Goal: Transaction & Acquisition: Purchase product/service

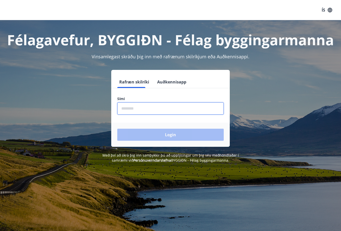
click at [152, 108] on input "phone" at bounding box center [170, 108] width 106 height 12
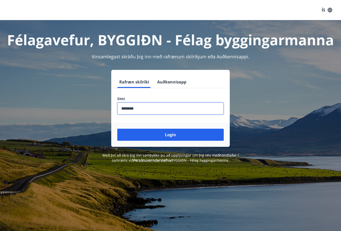
type input "********"
click at [117, 129] on button "Login" at bounding box center [170, 135] width 106 height 12
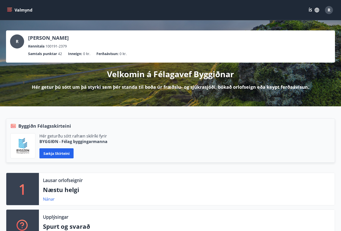
drag, startPoint x: 64, startPoint y: 195, endPoint x: 47, endPoint y: 201, distance: 17.2
click at [63, 195] on div "Lausar orlofseignir Næstu helgi Nánar" at bounding box center [187, 189] width 296 height 32
click at [37, 203] on div "1" at bounding box center [22, 189] width 33 height 32
click at [43, 200] on link "Nánar" at bounding box center [49, 199] width 12 height 6
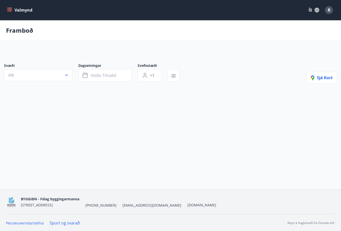
type input "*"
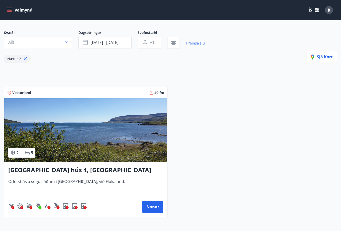
scroll to position [75, 0]
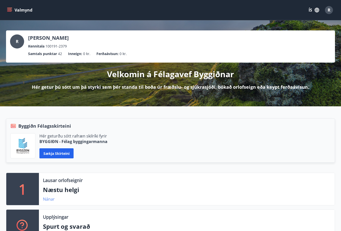
click at [53, 199] on link "Nánar" at bounding box center [49, 199] width 12 height 6
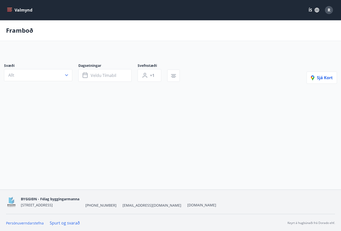
type input "*"
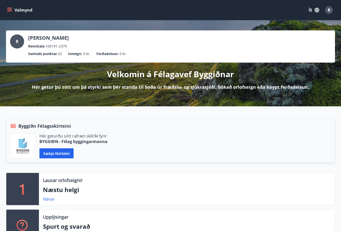
click at [6, 2] on div "Valmynd ÍS R" at bounding box center [170, 10] width 341 height 20
click at [7, 10] on icon "menu" at bounding box center [9, 10] width 5 height 5
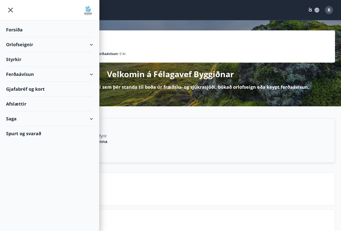
click at [30, 77] on div "Ferðaávísun" at bounding box center [49, 74] width 87 height 15
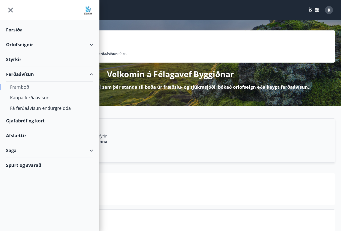
click at [24, 83] on div "Framboð" at bounding box center [49, 87] width 79 height 11
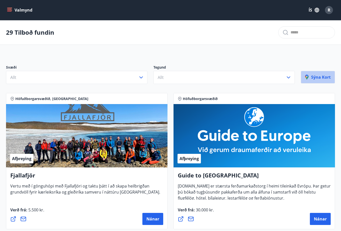
click at [315, 74] on button "Sýna kort" at bounding box center [318, 77] width 34 height 13
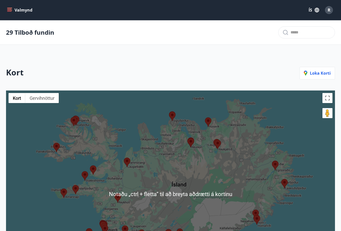
scroll to position [75, 0]
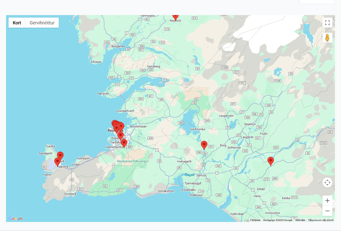
drag, startPoint x: 122, startPoint y: 150, endPoint x: 150, endPoint y: 126, distance: 36.7
click at [150, 126] on div at bounding box center [170, 118] width 329 height 207
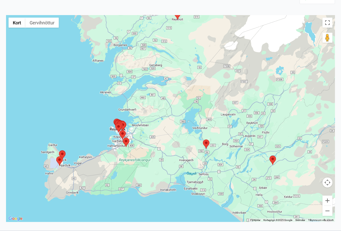
click at [203, 139] on area at bounding box center [203, 139] width 0 height 0
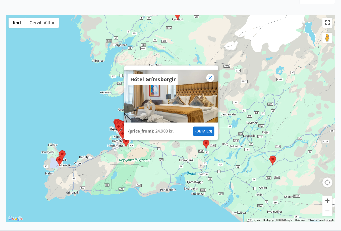
click at [211, 79] on icon at bounding box center [210, 78] width 6 height 6
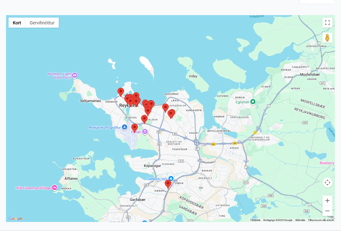
drag, startPoint x: 177, startPoint y: 117, endPoint x: 176, endPoint y: 131, distance: 14.3
click at [176, 131] on div at bounding box center [170, 118] width 329 height 207
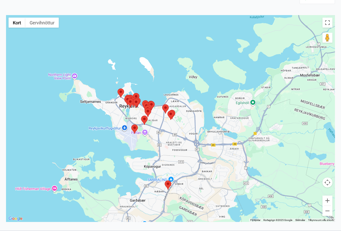
click at [162, 104] on area at bounding box center [162, 104] width 0 height 0
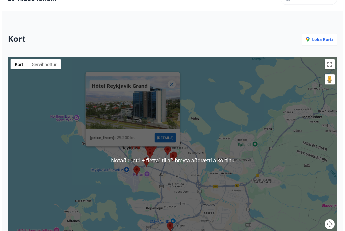
scroll to position [0, 0]
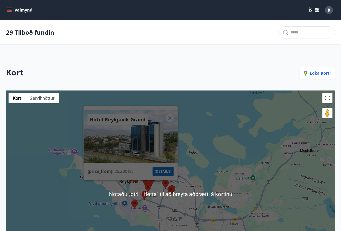
click at [167, 116] on icon at bounding box center [170, 118] width 6 height 6
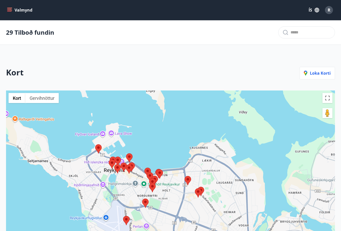
drag, startPoint x: 155, startPoint y: 158, endPoint x: 167, endPoint y: 132, distance: 28.9
click at [167, 132] on div "Notaðu örvalyklana til að fletta." at bounding box center [170, 193] width 329 height 207
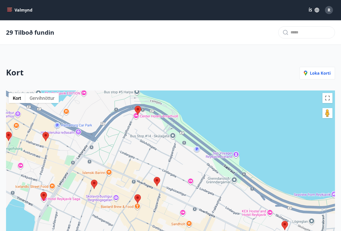
drag, startPoint x: 192, startPoint y: 143, endPoint x: 236, endPoint y: 108, distance: 56.6
click at [236, 108] on div at bounding box center [170, 193] width 329 height 207
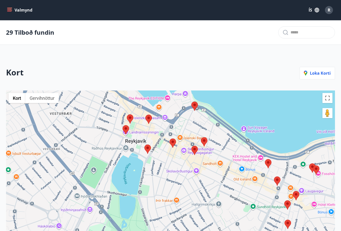
click at [170, 138] on area at bounding box center [170, 138] width 0 height 0
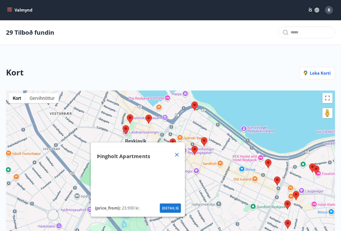
click at [177, 153] on icon at bounding box center [177, 154] width 6 height 6
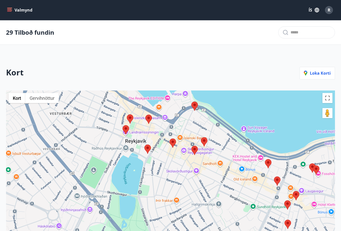
click at [144, 144] on area at bounding box center [144, 144] width 0 height 0
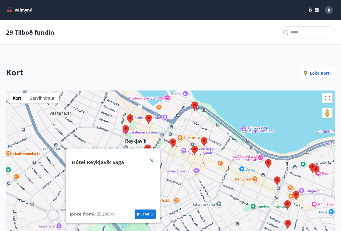
click at [151, 158] on icon at bounding box center [152, 160] width 6 height 6
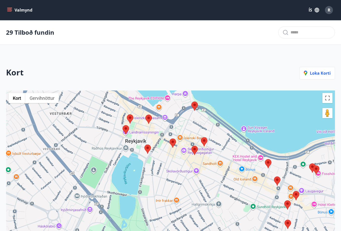
click at [123, 125] on area at bounding box center [123, 125] width 0 height 0
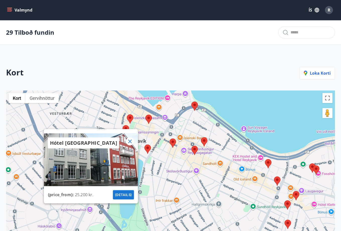
click at [131, 139] on icon at bounding box center [130, 141] width 6 height 6
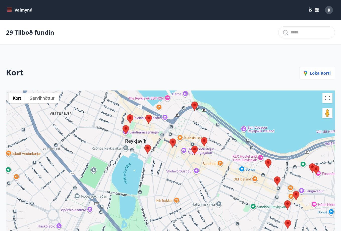
click at [127, 114] on area at bounding box center [127, 114] width 0 height 0
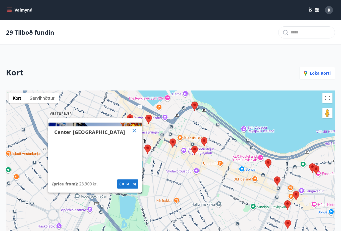
click at [135, 130] on icon at bounding box center [135, 131] width 4 height 4
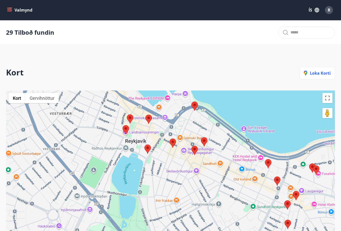
click at [144, 144] on area at bounding box center [144, 144] width 0 height 0
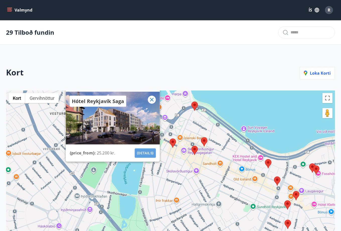
click at [147, 151] on button "{details}" at bounding box center [145, 152] width 21 height 9
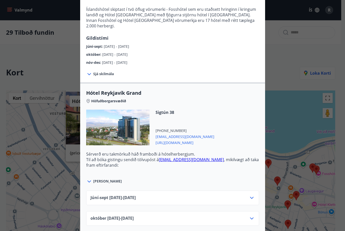
scroll to position [75, 0]
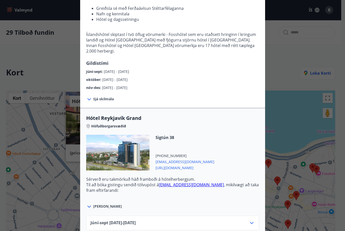
click at [109, 96] on span "Sjá skilmála" at bounding box center [103, 98] width 21 height 5
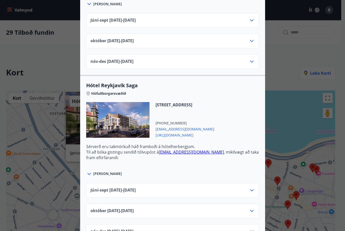
scroll to position [552, 0]
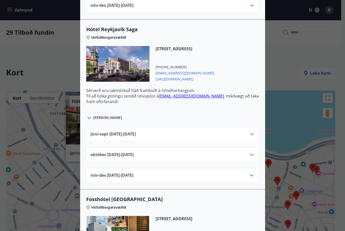
click at [124, 172] on span "nóv-des 01.11.25 - 30.12.25" at bounding box center [111, 175] width 43 height 6
click at [250, 172] on icon at bounding box center [252, 175] width 6 height 6
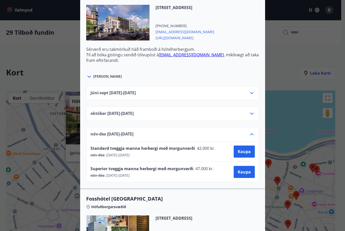
scroll to position [628, 0]
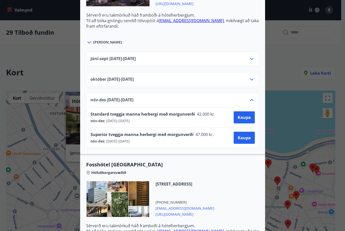
click at [283, 75] on div "Íslandshótel Reykjavík Ekki er hægt að nýta Ferðaávísun fyrir bókanir sem eru g…" at bounding box center [172, 115] width 345 height 231
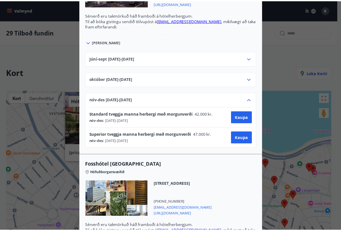
scroll to position [0, 0]
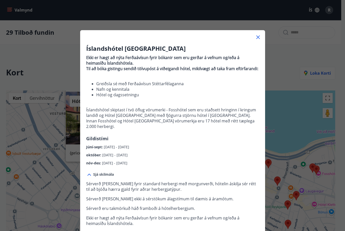
click at [256, 36] on icon at bounding box center [258, 37] width 6 height 6
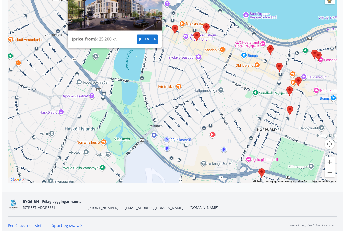
scroll to position [117, 0]
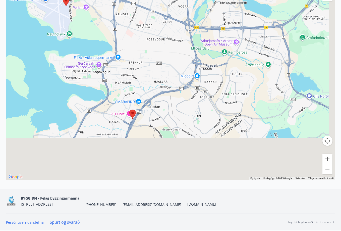
drag, startPoint x: 286, startPoint y: 122, endPoint x: 92, endPoint y: -18, distance: 238.7
click at [92, 0] on html "Valmynd ÍS R 29 Tilboð fundin Kort Loka korti ← Færa til vinstri → Færa til hæg…" at bounding box center [170, 56] width 341 height 347
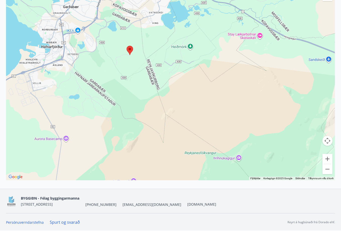
drag, startPoint x: 228, startPoint y: 111, endPoint x: 182, endPoint y: 50, distance: 75.8
click at [199, 55] on div "Hótel Reykjavík Saga {price_from} : 25.200 kr. {details}" at bounding box center [170, 76] width 329 height 207
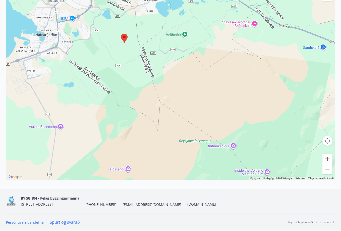
click at [121, 34] on area at bounding box center [121, 34] width 0 height 0
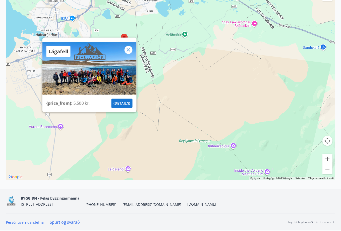
click at [129, 50] on icon at bounding box center [129, 50] width 6 height 6
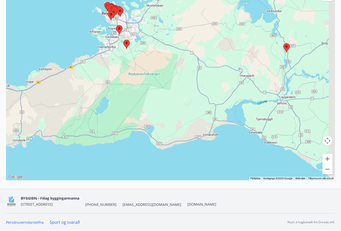
drag, startPoint x: 230, startPoint y: 115, endPoint x: 132, endPoint y: 78, distance: 104.7
click at [132, 78] on div at bounding box center [170, 76] width 329 height 207
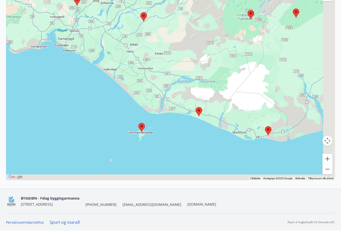
drag, startPoint x: 190, startPoint y: 87, endPoint x: 82, endPoint y: 29, distance: 122.0
click at [82, 29] on div at bounding box center [170, 76] width 329 height 207
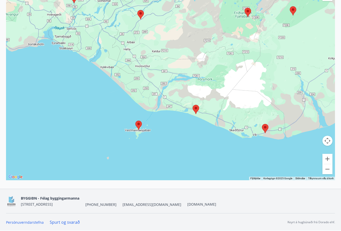
click at [193, 105] on area at bounding box center [193, 105] width 0 height 0
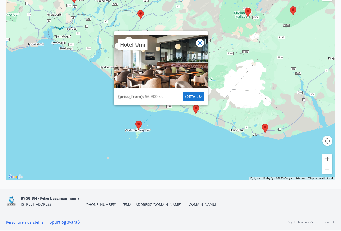
click at [198, 94] on button "{details}" at bounding box center [193, 96] width 21 height 9
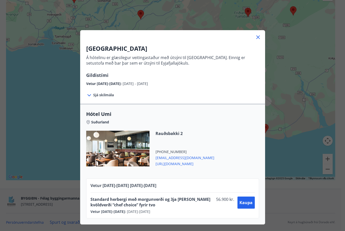
click at [100, 95] on span "Sjá skilmála" at bounding box center [103, 94] width 21 height 5
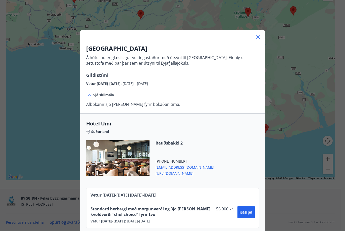
click at [100, 95] on span "Sjá skilmála" at bounding box center [103, 94] width 21 height 5
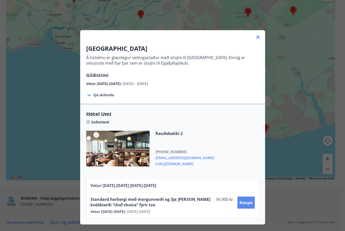
click at [249, 202] on span "Kaupa" at bounding box center [245, 203] width 13 height 6
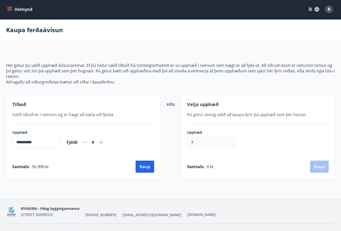
scroll to position [11, 0]
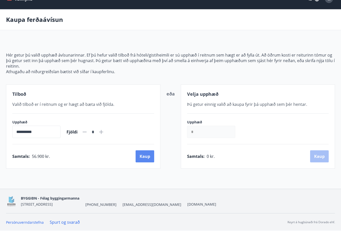
click at [141, 156] on button "Kaup" at bounding box center [145, 156] width 19 height 12
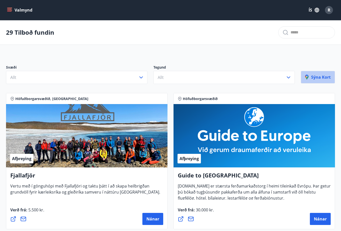
click at [319, 79] on p "Sýna kort" at bounding box center [318, 77] width 26 height 6
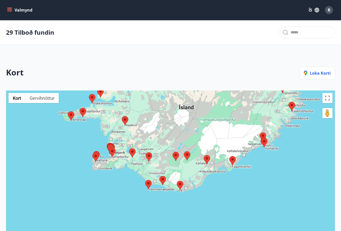
drag, startPoint x: 222, startPoint y: 164, endPoint x: 213, endPoint y: 123, distance: 41.8
click at [231, 93] on div at bounding box center [170, 193] width 329 height 207
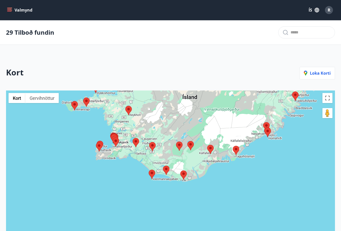
click at [163, 165] on area at bounding box center [163, 165] width 0 height 0
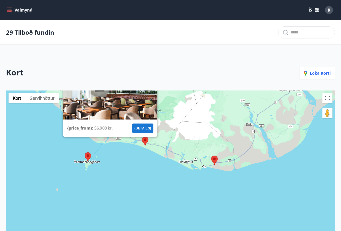
click at [148, 128] on button "{details}" at bounding box center [142, 127] width 21 height 9
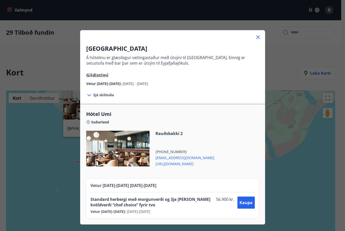
click at [256, 38] on icon at bounding box center [258, 37] width 6 height 6
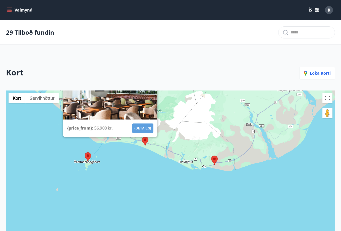
click at [134, 128] on button "{details}" at bounding box center [142, 127] width 21 height 9
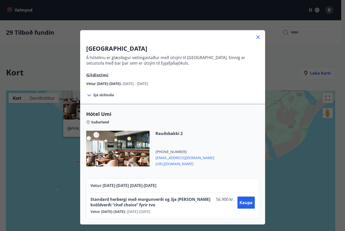
click at [172, 164] on span "https://hotelumi.is/" at bounding box center [184, 163] width 59 height 6
click at [256, 35] on icon at bounding box center [258, 37] width 6 height 6
